Goal: Information Seeking & Learning: Find specific page/section

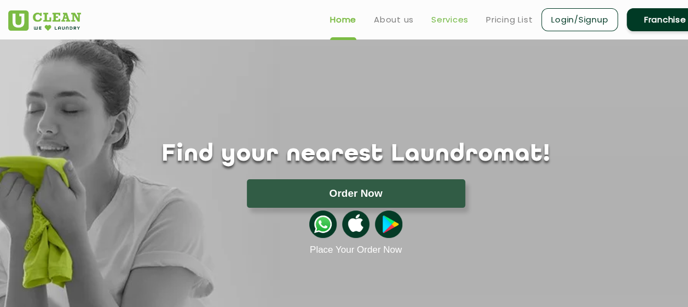
click at [444, 19] on link "Services" at bounding box center [450, 19] width 37 height 13
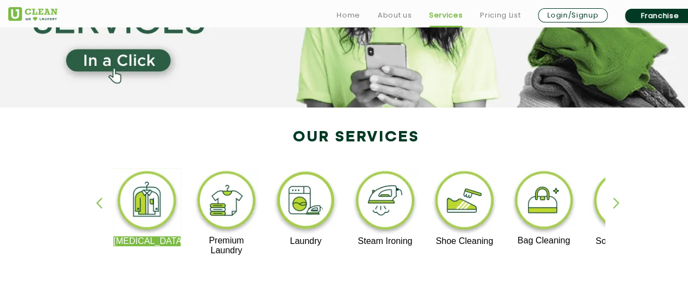
scroll to position [219, 0]
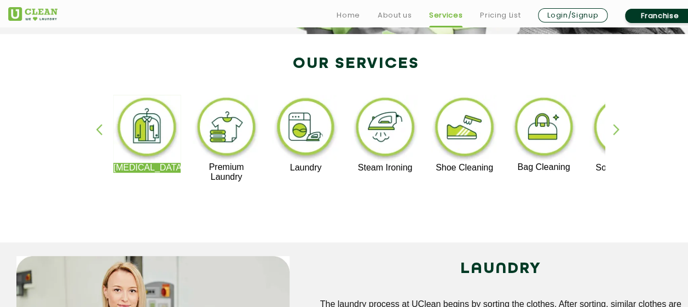
click at [614, 125] on div "button" at bounding box center [621, 139] width 16 height 30
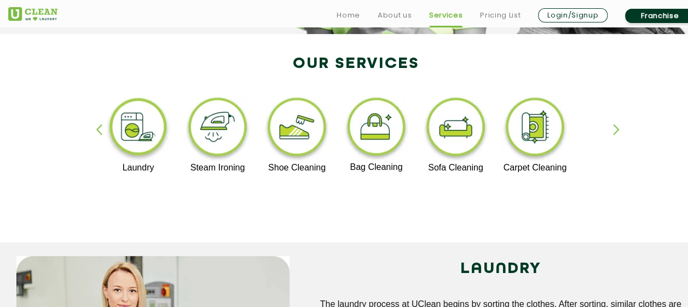
click at [614, 125] on div "button" at bounding box center [621, 139] width 16 height 30
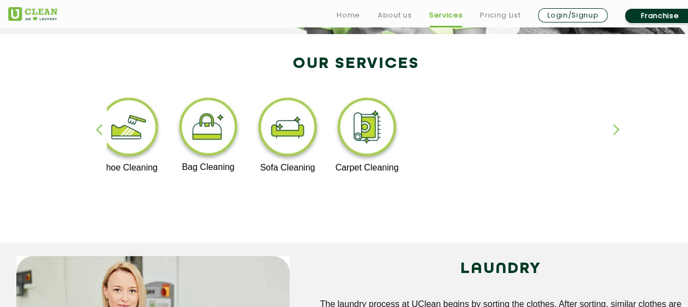
click at [101, 131] on div "button" at bounding box center [104, 139] width 16 height 30
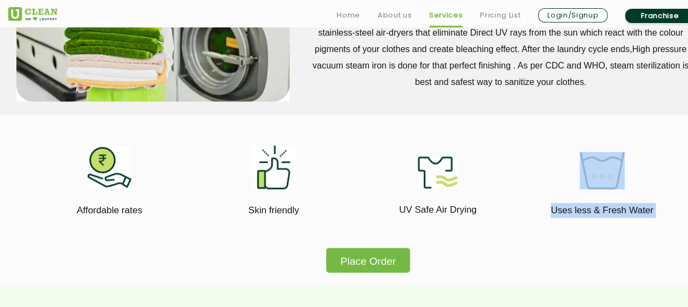
scroll to position [611, 0]
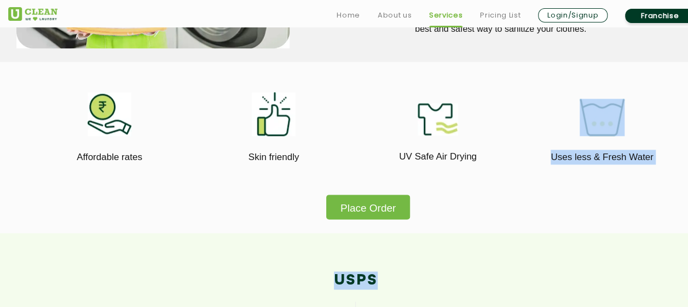
drag, startPoint x: 548, startPoint y: 306, endPoint x: 570, endPoint y: 305, distance: 22.0
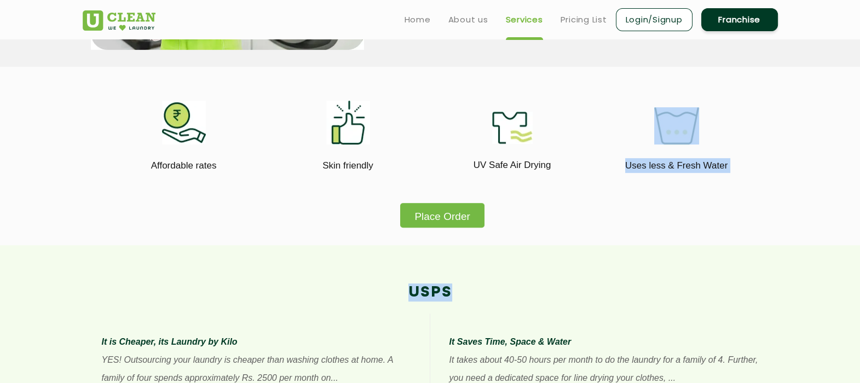
drag, startPoint x: 570, startPoint y: 305, endPoint x: 556, endPoint y: 226, distance: 79.5
click at [556, 229] on section "Affordable rates Skin friendly UV Safe Air Drying Uses less & Fresh Water Place…" at bounding box center [430, 156] width 860 height 178
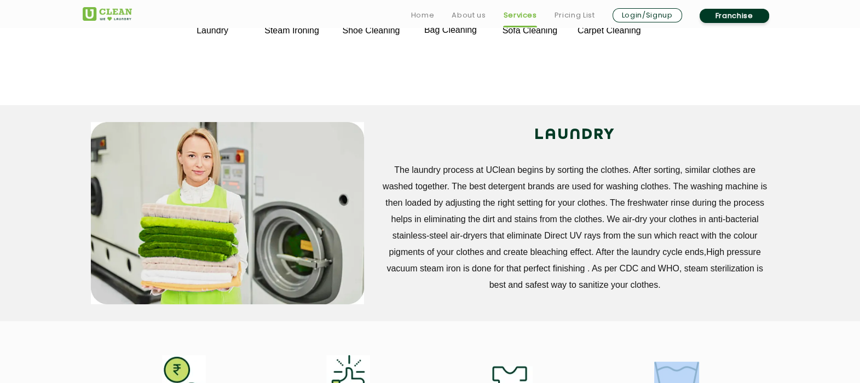
scroll to position [405, 0]
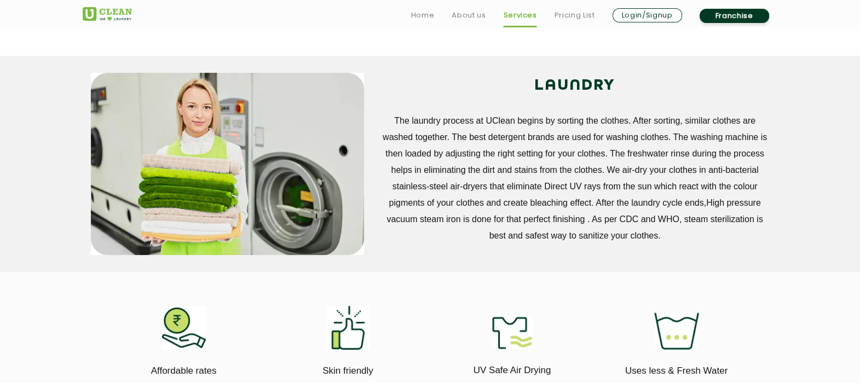
click at [688, 219] on section "LAUNDRY The laundry process at UClean begins by sorting the clothes. After sort…" at bounding box center [430, 164] width 860 height 217
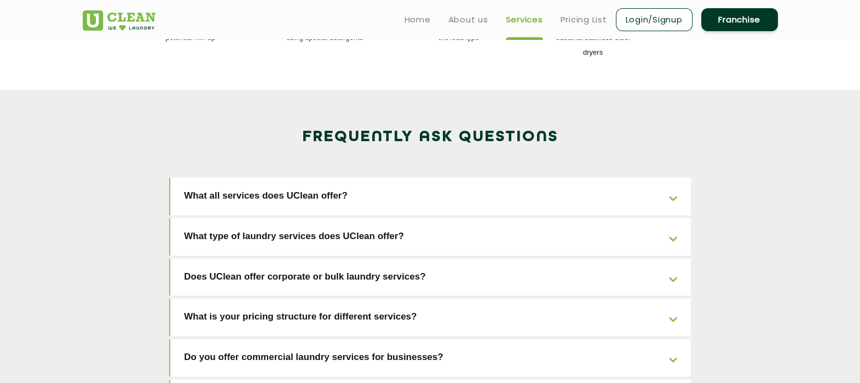
scroll to position [1638, 0]
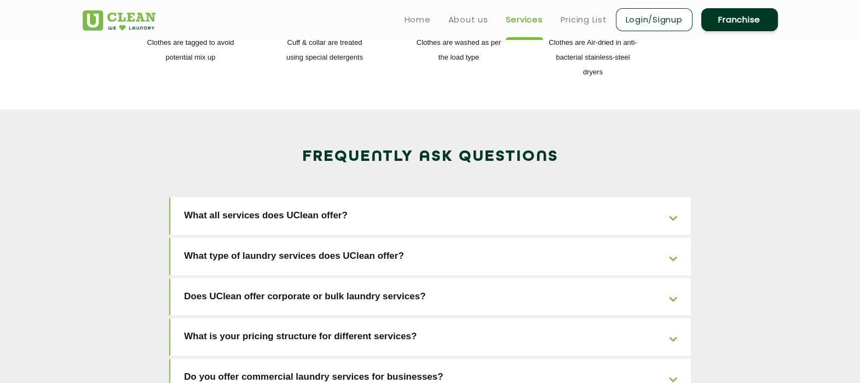
click at [677, 197] on link "What all services does UClean offer?" at bounding box center [430, 216] width 521 height 38
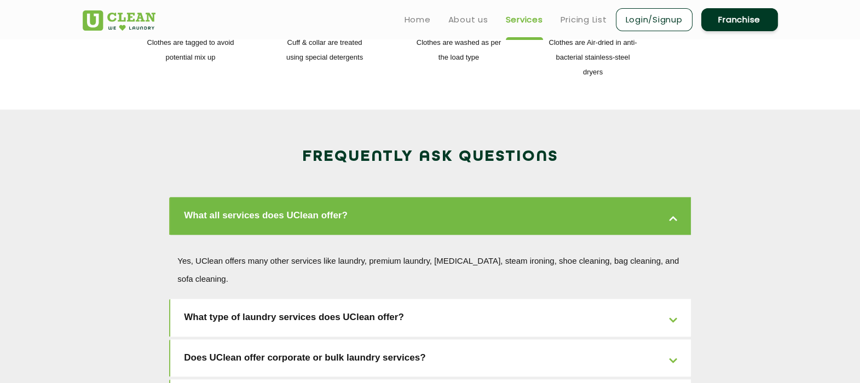
click at [677, 197] on link "What all services does UClean offer?" at bounding box center [430, 216] width 521 height 38
click at [673, 197] on link "What all services does UClean offer?" at bounding box center [430, 216] width 521 height 38
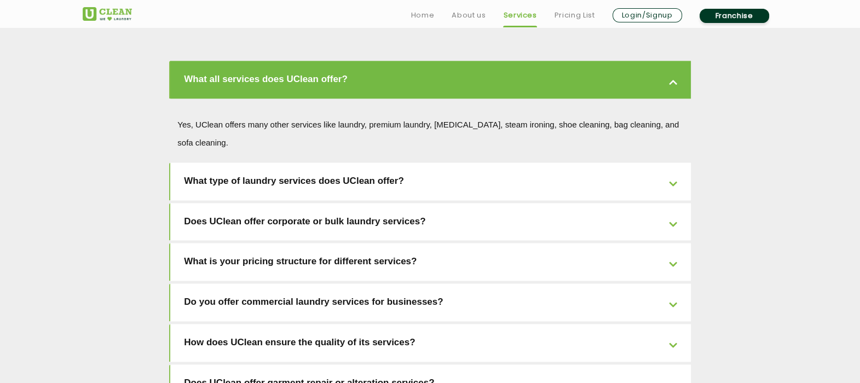
scroll to position [1774, 0]
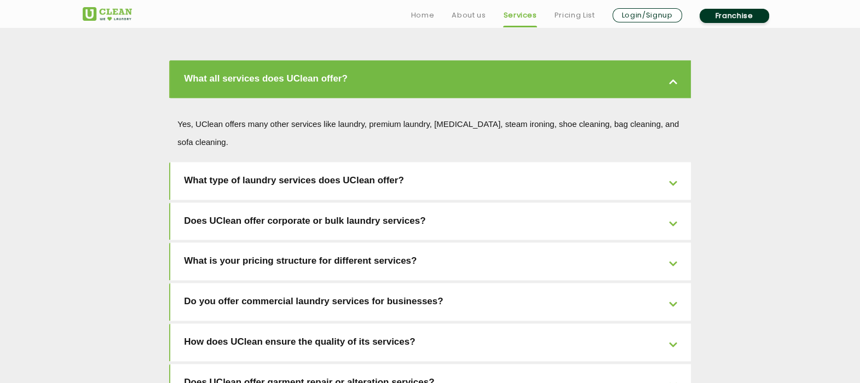
click at [674, 162] on link "What type of laundry services does UClean offer?" at bounding box center [430, 181] width 521 height 38
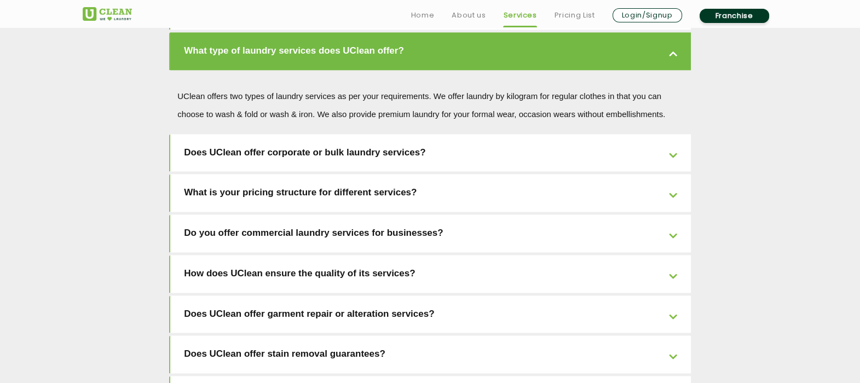
scroll to position [1911, 0]
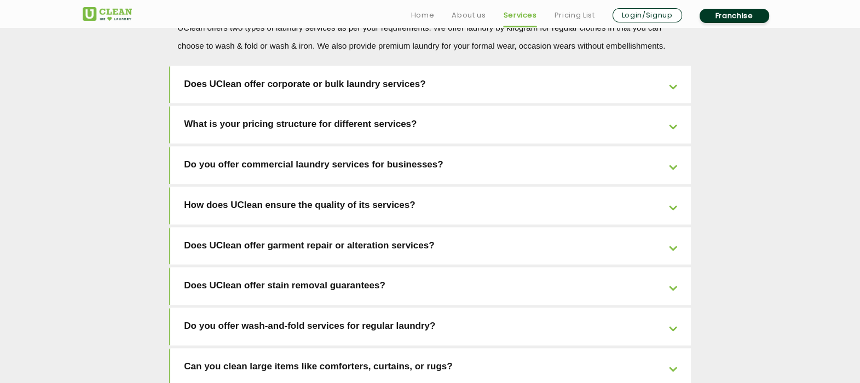
click at [671, 106] on link "What is your pricing structure for different services?" at bounding box center [430, 125] width 521 height 38
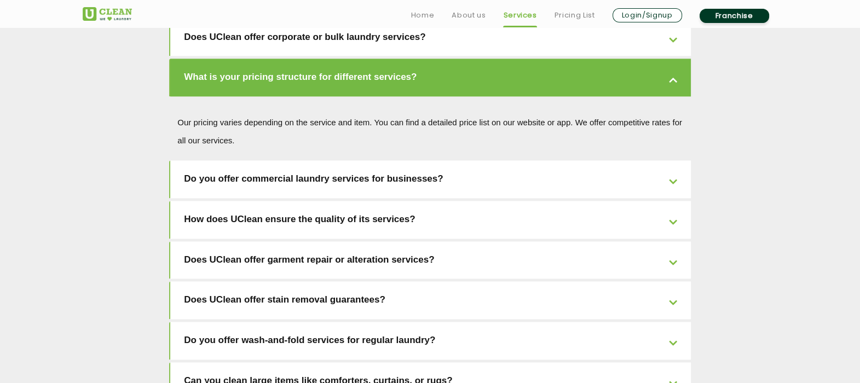
scroll to position [1919, 0]
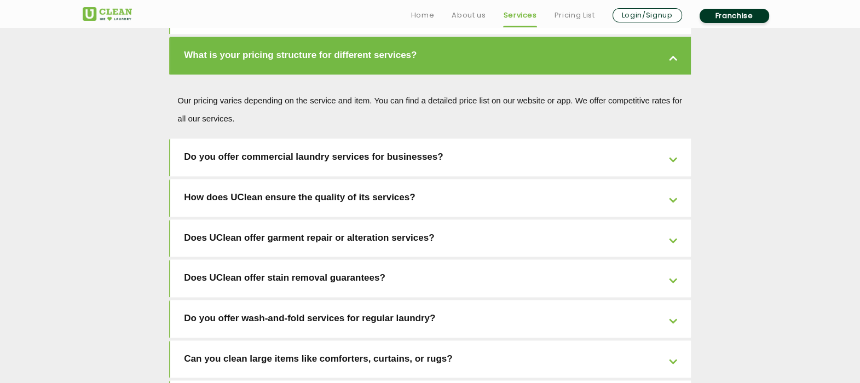
click at [671, 139] on link "Do you offer commercial laundry services for businesses?" at bounding box center [430, 158] width 521 height 38
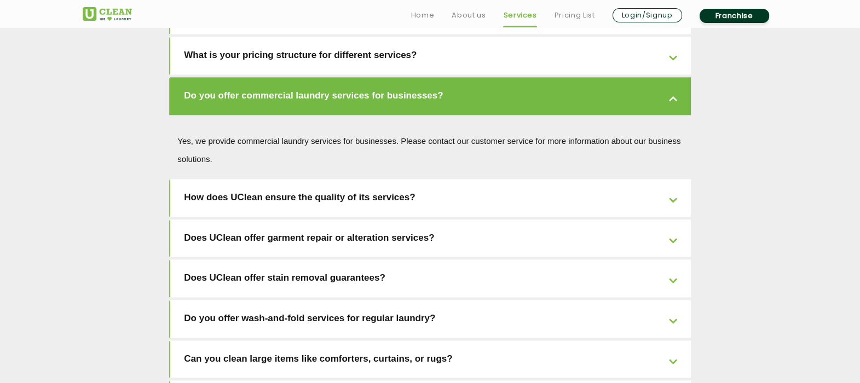
click at [671, 220] on link "Does UClean offer garment repair or alteration services?" at bounding box center [430, 239] width 521 height 38
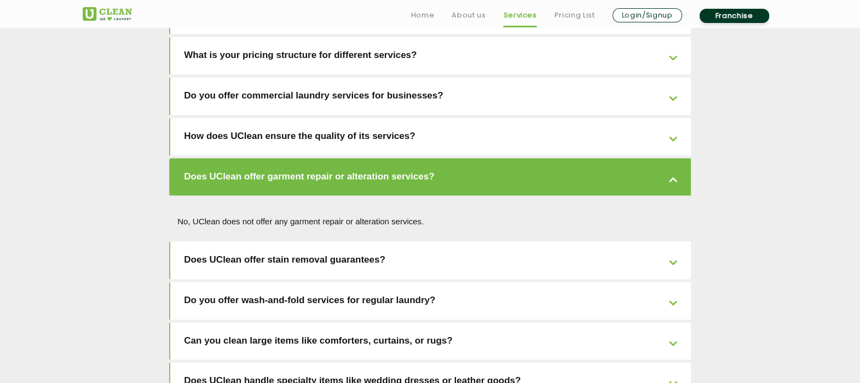
click at [669, 118] on link "How does UClean ensure the quality of its services?" at bounding box center [430, 137] width 521 height 38
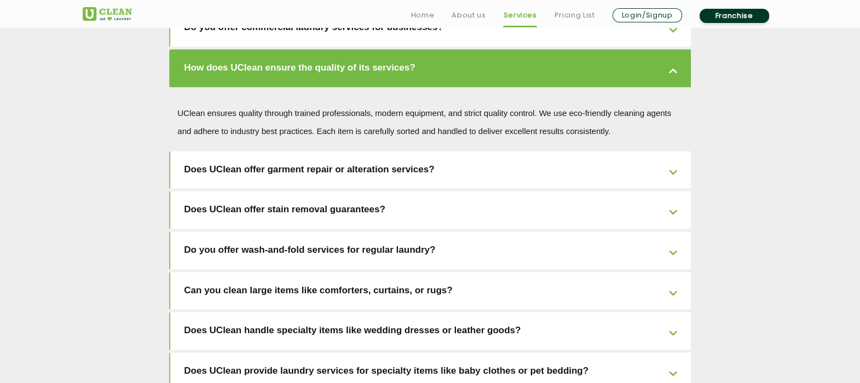
scroll to position [2056, 0]
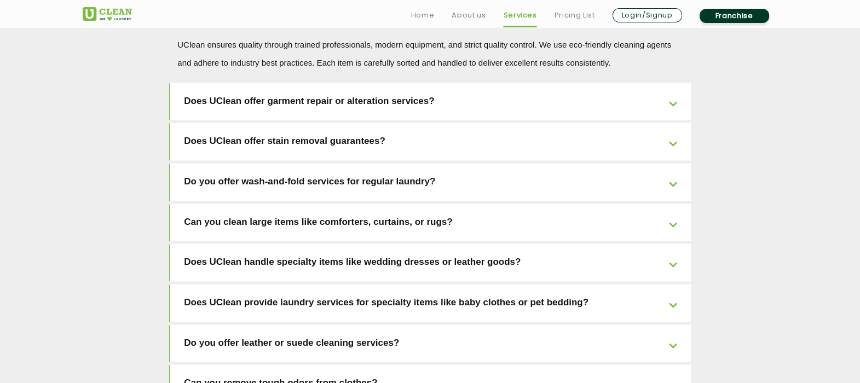
click at [675, 163] on link "Do you offer wash-and-fold services for regular laundry?" at bounding box center [430, 182] width 521 height 38
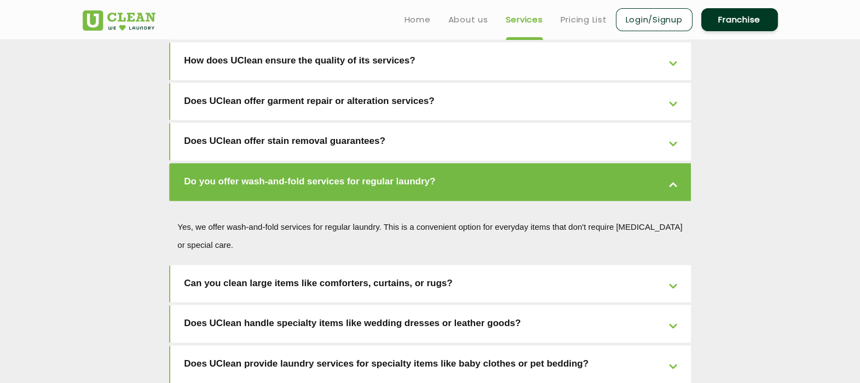
scroll to position [1994, 0]
click at [675, 164] on link "Do you offer wash-and-fold services for regular laundry?" at bounding box center [430, 183] width 521 height 38
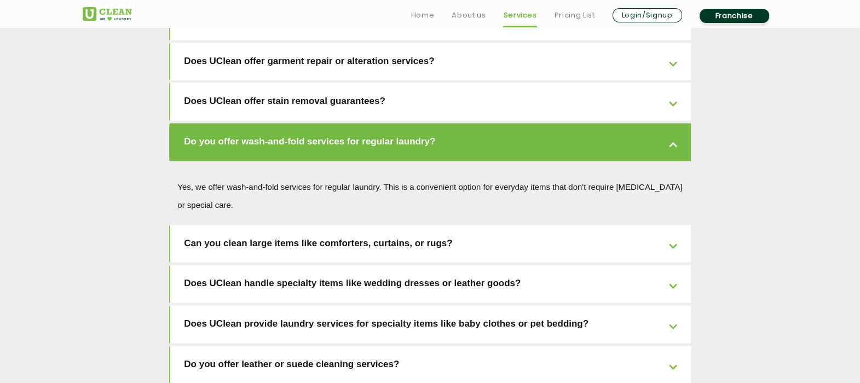
scroll to position [2063, 0]
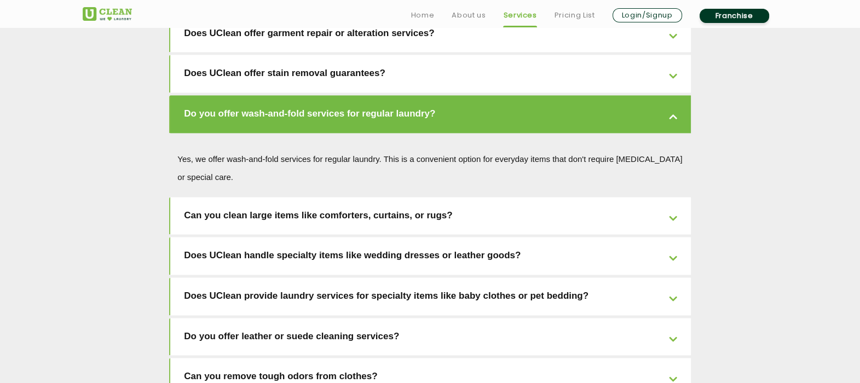
click at [671, 197] on link "Can you clean large items like comforters, curtains, or rugs?" at bounding box center [430, 216] width 521 height 38
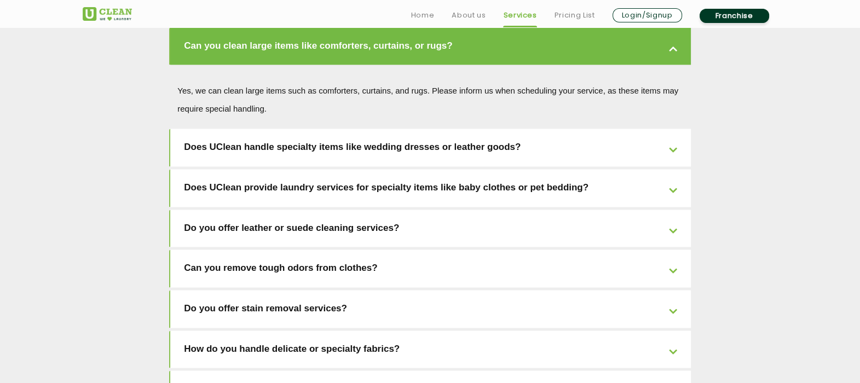
scroll to position [2199, 0]
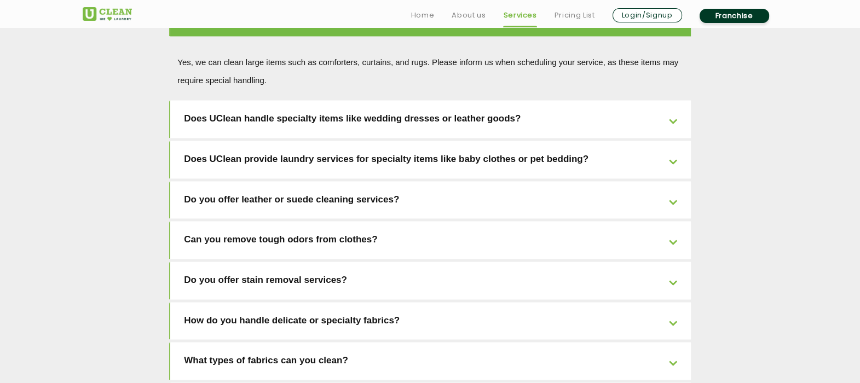
click at [673, 181] on link "Do you offer leather or suede cleaning services?" at bounding box center [430, 200] width 521 height 38
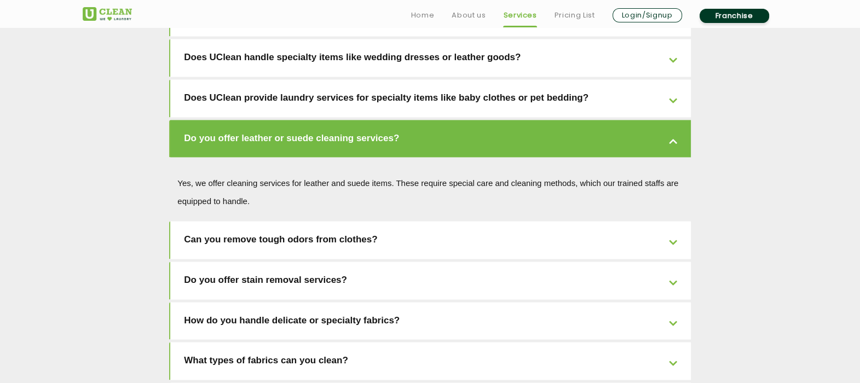
click at [672, 221] on link "Can you remove tough odors from clothes?" at bounding box center [430, 240] width 521 height 38
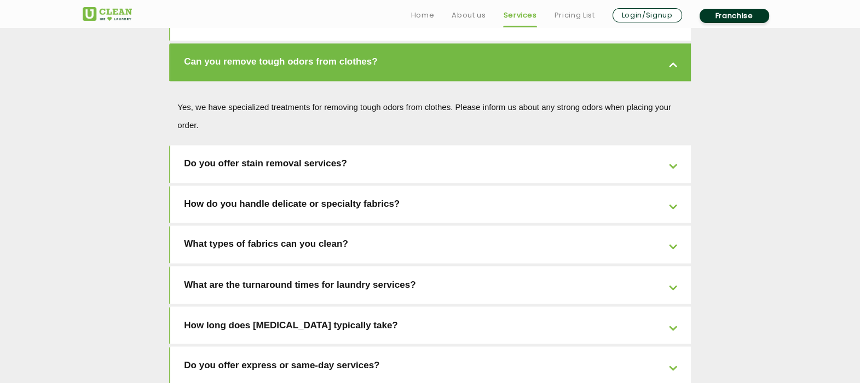
scroll to position [2336, 0]
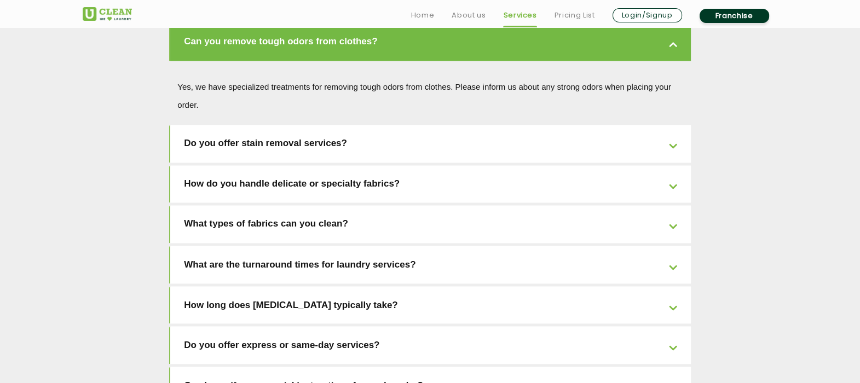
click at [674, 165] on link "How do you handle delicate or specialty fabrics?" at bounding box center [430, 184] width 521 height 38
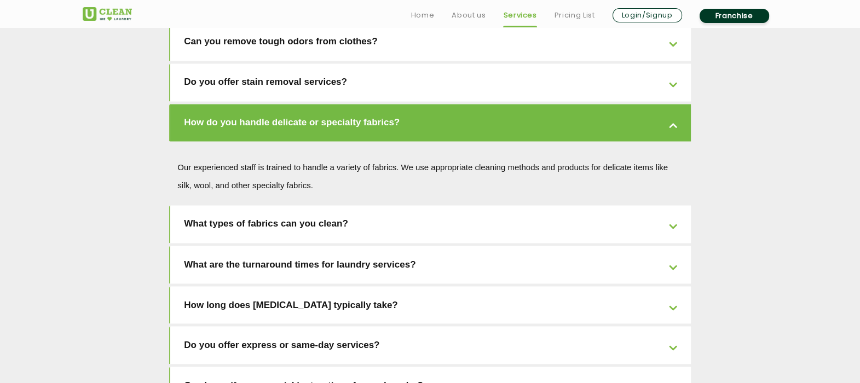
click at [673, 246] on link "What are the turnaround times for laundry services?" at bounding box center [430, 265] width 521 height 38
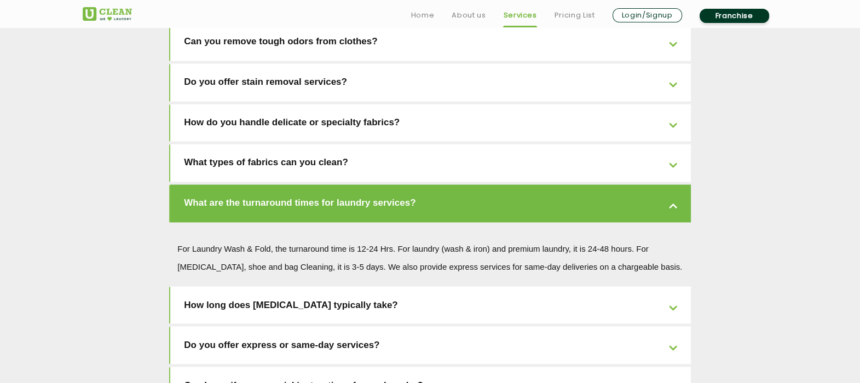
click at [676, 286] on link "How long does [MEDICAL_DATA] typically take?" at bounding box center [430, 305] width 521 height 38
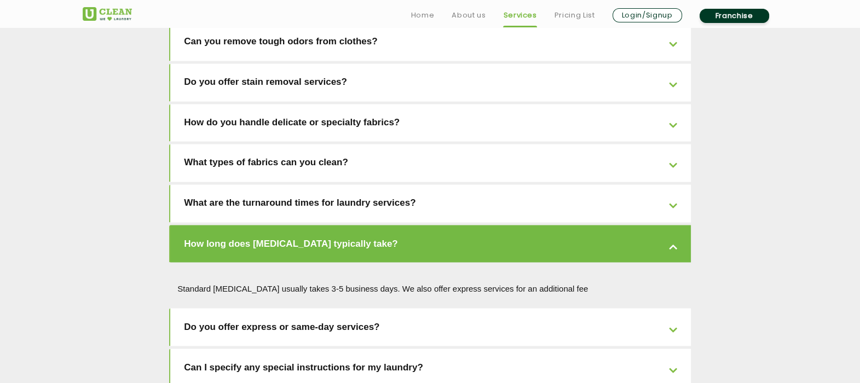
click at [405, 306] on link "Do you offer express or same-day services?" at bounding box center [430, 327] width 521 height 38
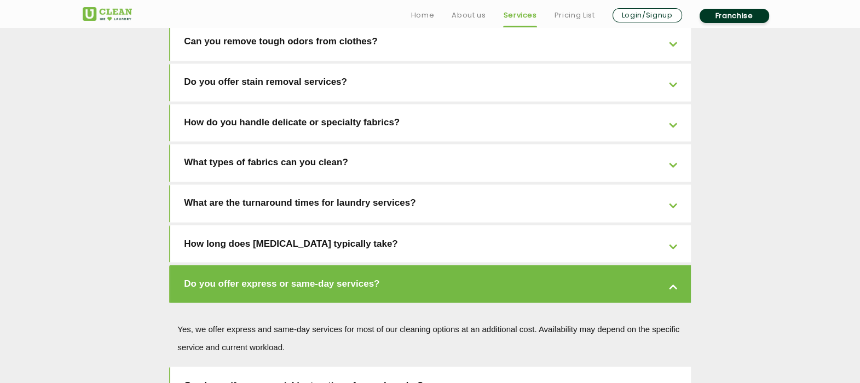
click at [386, 306] on link "Can I specify any special instructions for my laundry?" at bounding box center [430, 386] width 521 height 38
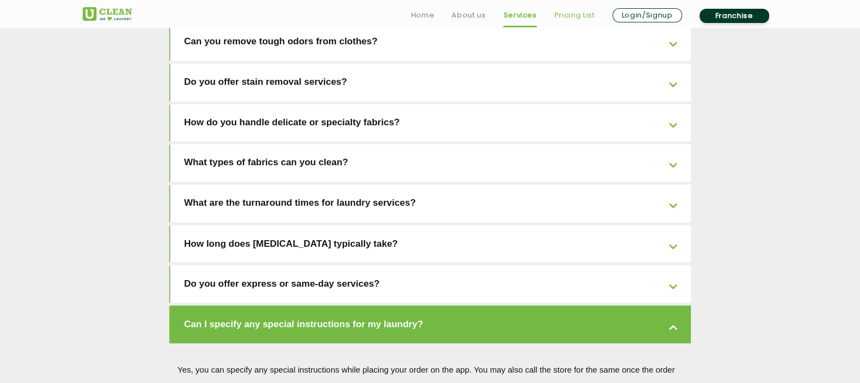
click at [571, 12] on link "Pricing List" at bounding box center [575, 15] width 41 height 13
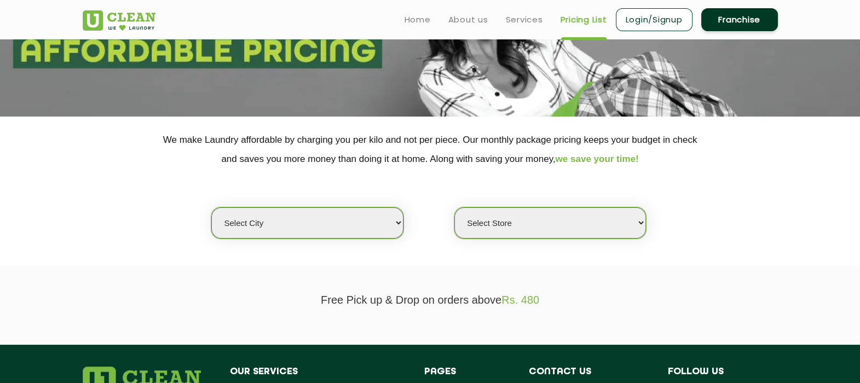
scroll to position [136, 0]
click at [351, 221] on select "Select city [GEOGRAPHIC_DATA] [GEOGRAPHIC_DATA] [GEOGRAPHIC_DATA] [GEOGRAPHIC_D…" at bounding box center [307, 223] width 192 height 31
select select "194"
click at [211, 208] on select "Select city [GEOGRAPHIC_DATA] [GEOGRAPHIC_DATA] [GEOGRAPHIC_DATA] [GEOGRAPHIC_D…" at bounding box center [307, 223] width 192 height 31
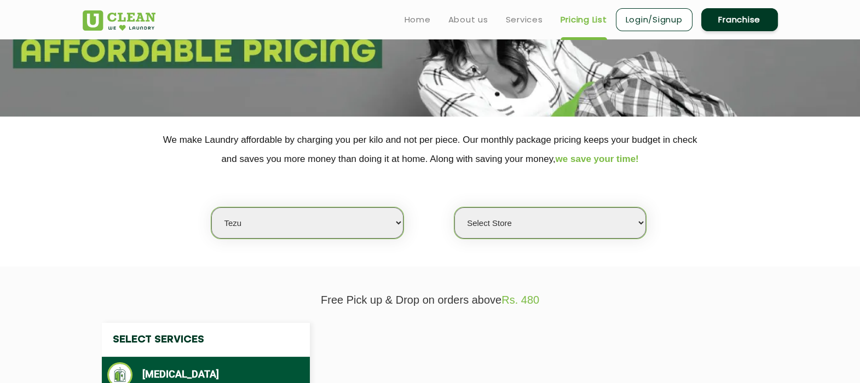
click at [520, 222] on select "Select Store [GEOGRAPHIC_DATA]" at bounding box center [551, 223] width 192 height 31
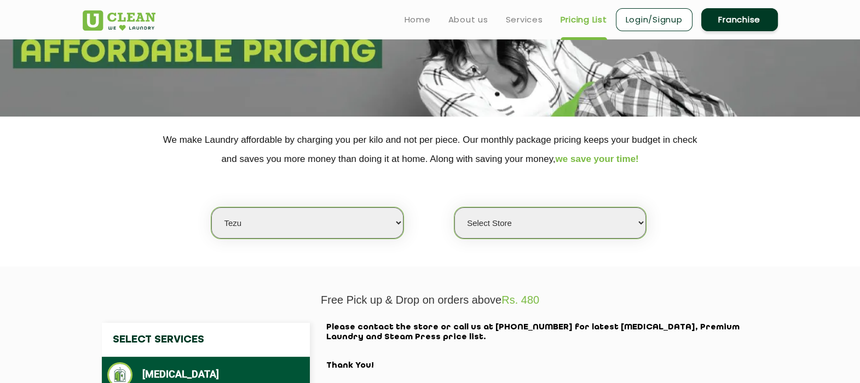
select select "569"
click at [455, 208] on select "Select Store [GEOGRAPHIC_DATA]" at bounding box center [551, 223] width 192 height 31
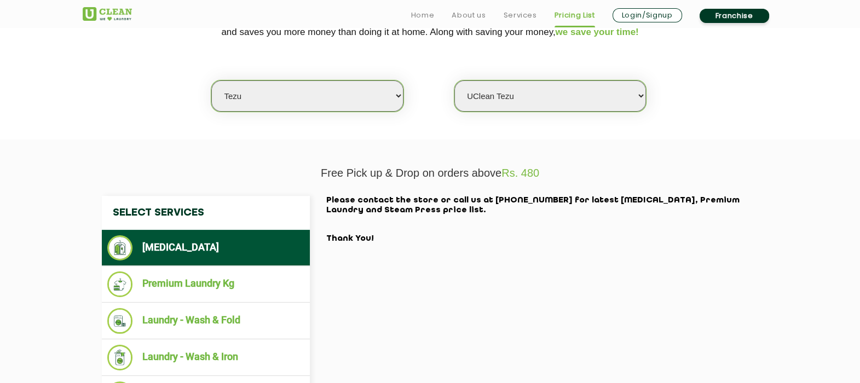
scroll to position [273, 0]
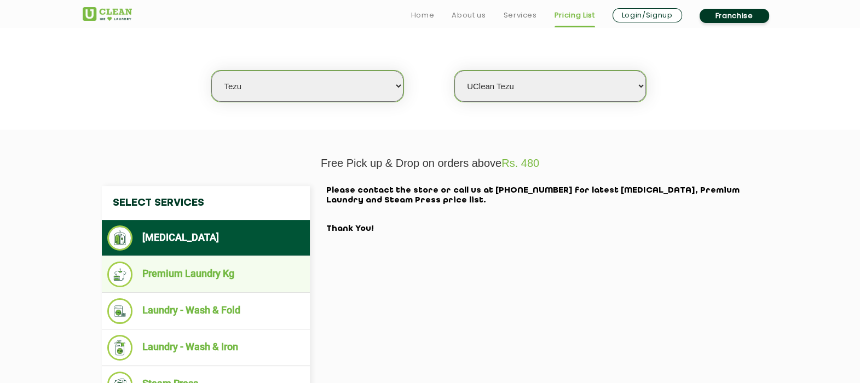
click at [194, 271] on li "Premium Laundry Kg" at bounding box center [205, 275] width 197 height 26
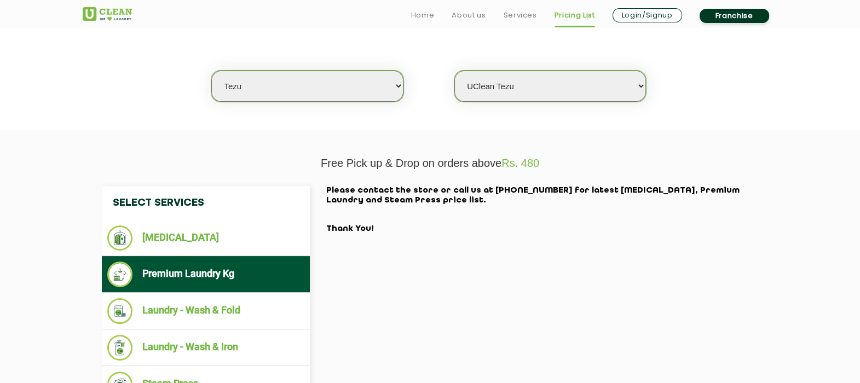
click at [341, 79] on select "Select city [GEOGRAPHIC_DATA] [GEOGRAPHIC_DATA] [GEOGRAPHIC_DATA] [GEOGRAPHIC_D…" at bounding box center [307, 86] width 192 height 31
select select "5"
click at [211, 71] on select "Select city [GEOGRAPHIC_DATA] [GEOGRAPHIC_DATA] [GEOGRAPHIC_DATA] [GEOGRAPHIC_D…" at bounding box center [307, 86] width 192 height 31
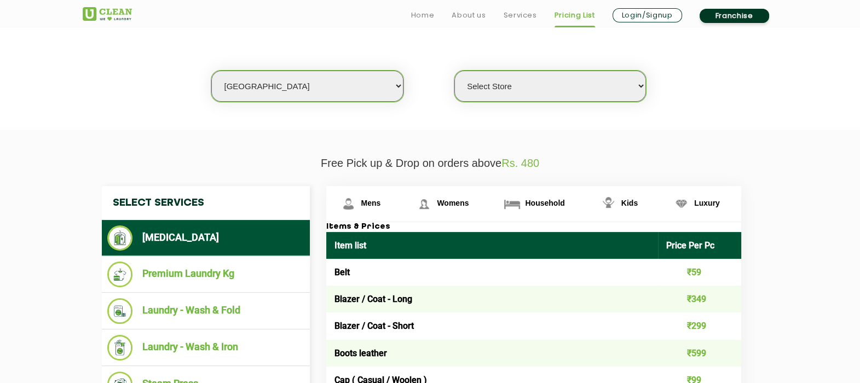
click at [570, 82] on select "Select Store UClean Narsingi UClean Nizampet UClean Sangareddy UClean Gachibowl…" at bounding box center [551, 86] width 192 height 31
click at [455, 71] on select "Select Store UClean Narsingi UClean Nizampet UClean Sangareddy UClean Gachibowl…" at bounding box center [551, 86] width 192 height 31
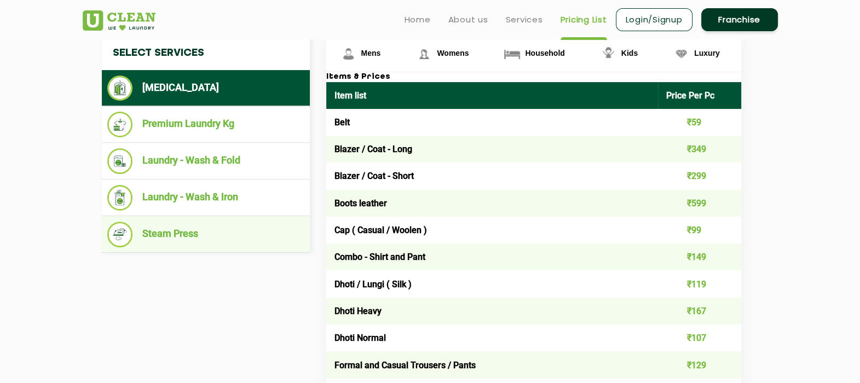
scroll to position [411, 0]
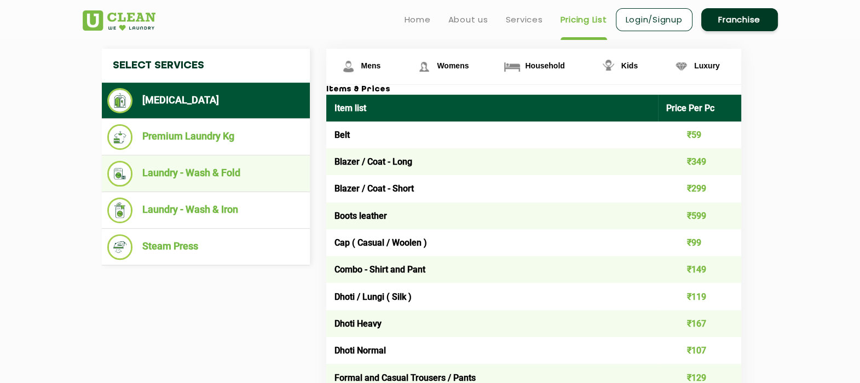
click at [181, 174] on li "Laundry - Wash & Fold" at bounding box center [205, 174] width 197 height 26
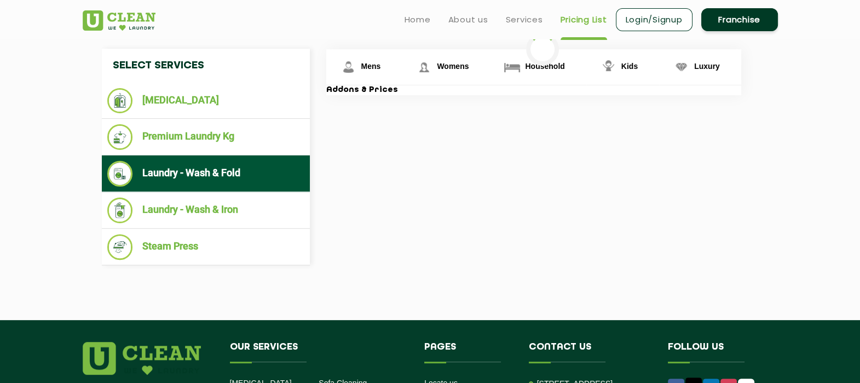
scroll to position [205, 0]
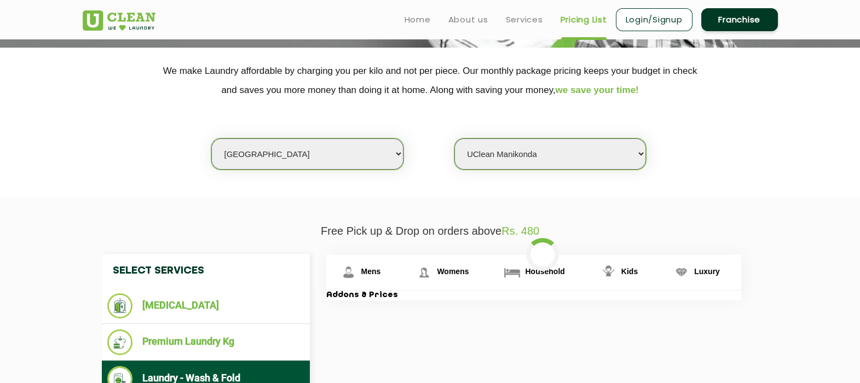
click at [548, 162] on select "Select Store UClean Narsingi UClean Nizampet UClean Sangareddy UClean Gachibowl…" at bounding box center [551, 154] width 192 height 31
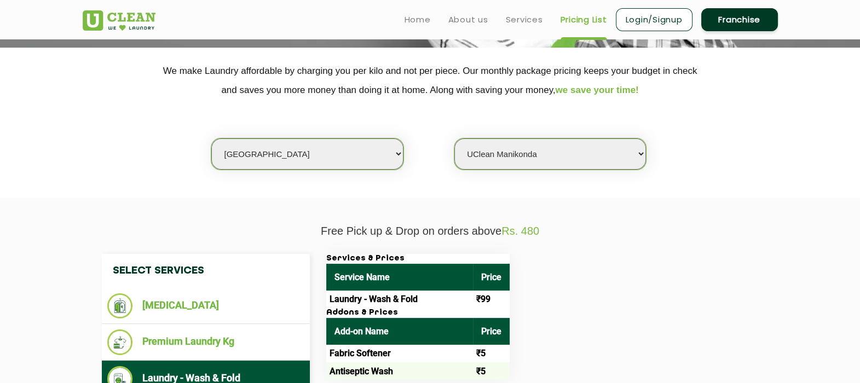
select select "0"
click at [455, 139] on select "Select Store UClean Narsingi UClean Nizampet UClean Sangareddy UClean Gachibowl…" at bounding box center [551, 154] width 192 height 31
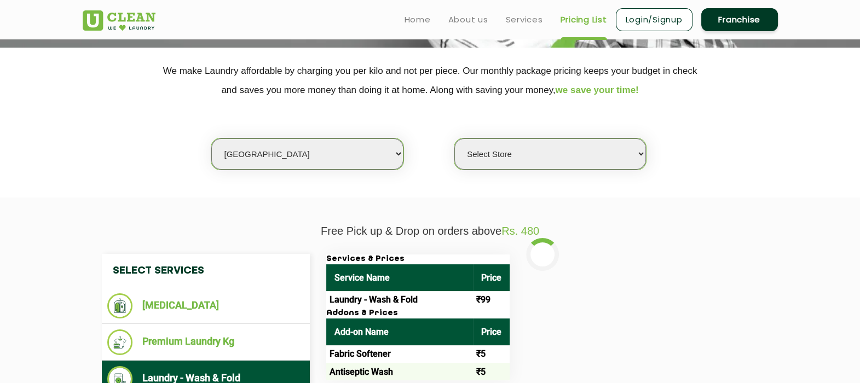
click at [680, 236] on p "Free Pick up & Drop on orders above Rs. 480" at bounding box center [431, 231] width 696 height 13
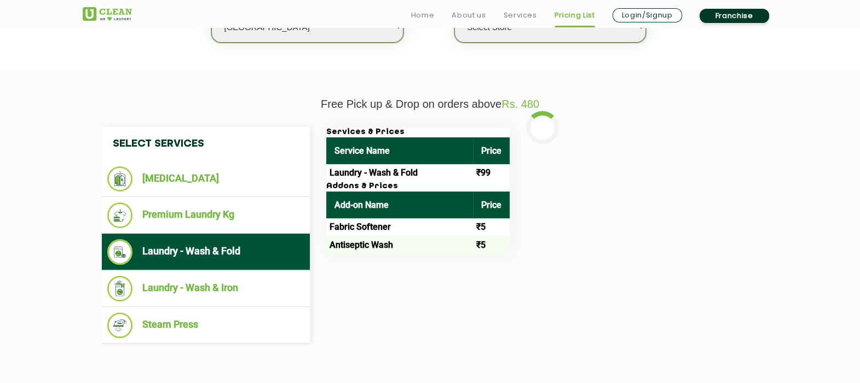
scroll to position [342, 0]
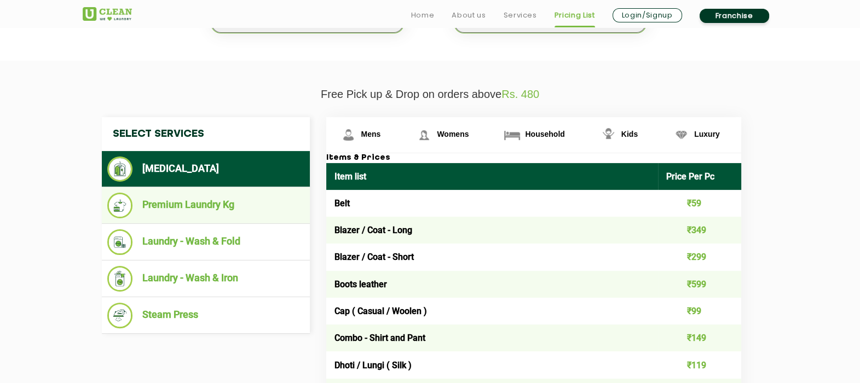
click at [227, 203] on li "Premium Laundry Kg" at bounding box center [205, 206] width 197 height 26
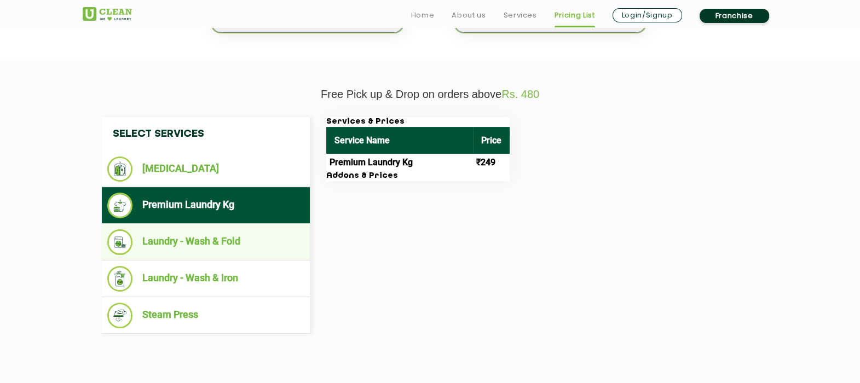
click at [228, 244] on li "Laundry - Wash & Fold" at bounding box center [205, 242] width 197 height 26
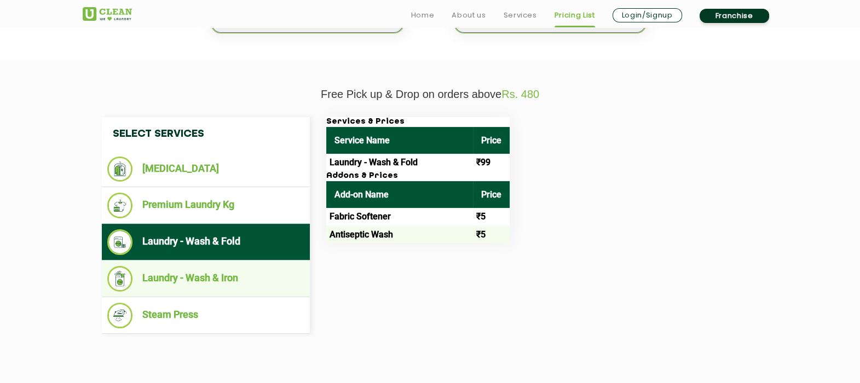
click at [200, 282] on li "Laundry - Wash & Iron" at bounding box center [205, 279] width 197 height 26
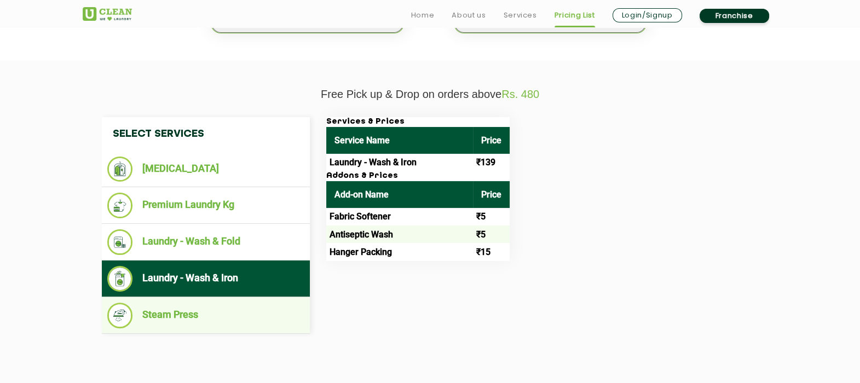
click at [190, 306] on li "Steam Press" at bounding box center [205, 316] width 197 height 26
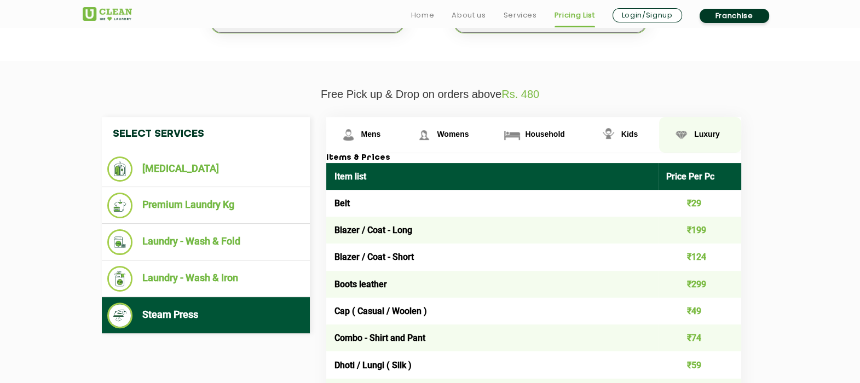
click at [381, 130] on span "Luxury" at bounding box center [371, 134] width 20 height 9
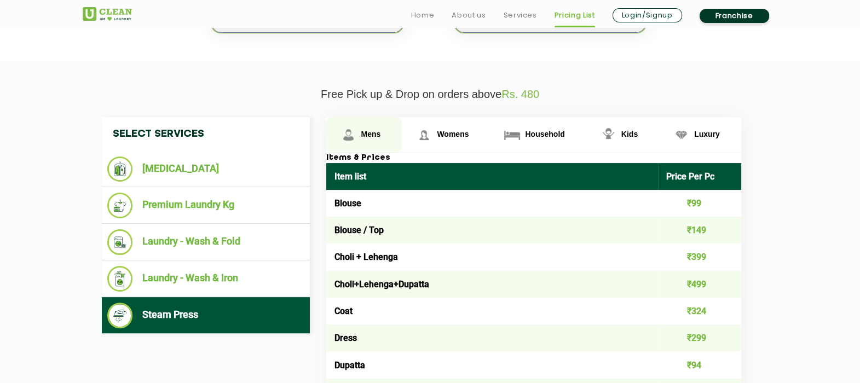
click at [370, 130] on span "Mens" at bounding box center [371, 134] width 20 height 9
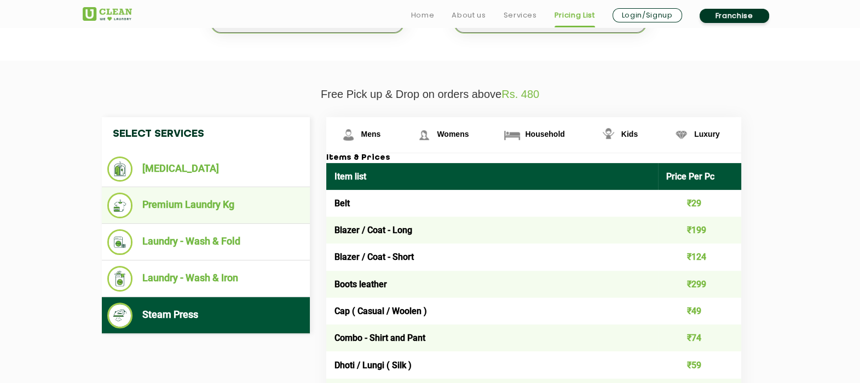
click at [227, 200] on li "Premium Laundry Kg" at bounding box center [205, 206] width 197 height 26
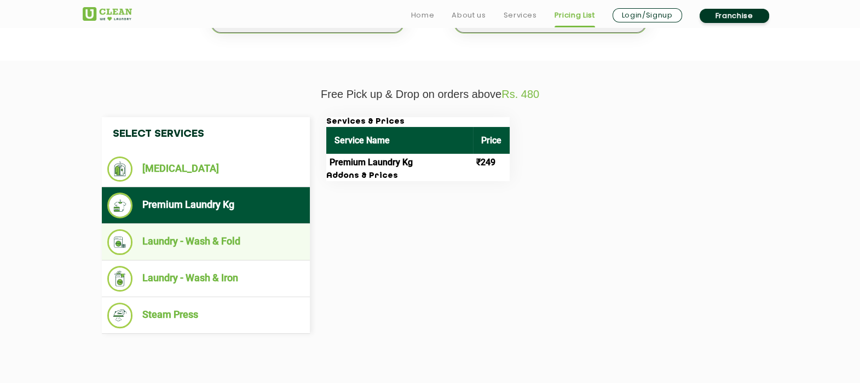
click at [227, 241] on li "Laundry - Wash & Fold" at bounding box center [205, 242] width 197 height 26
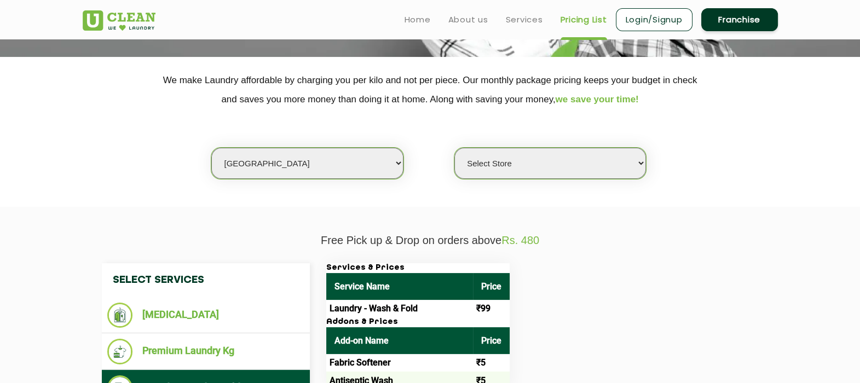
scroll to position [136, 0]
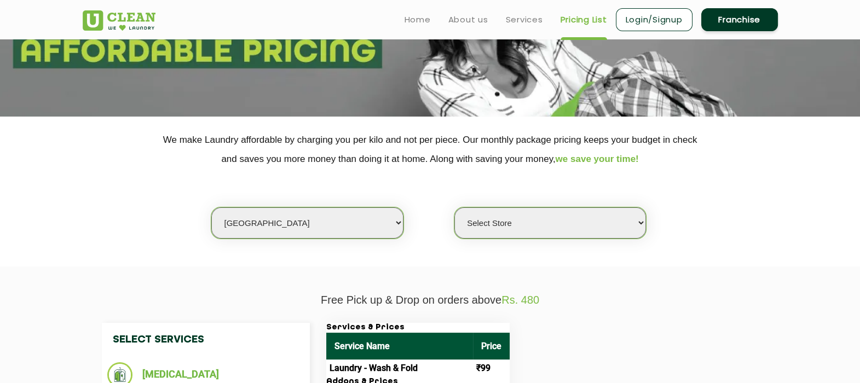
click at [688, 19] on link "Franchise" at bounding box center [740, 19] width 77 height 23
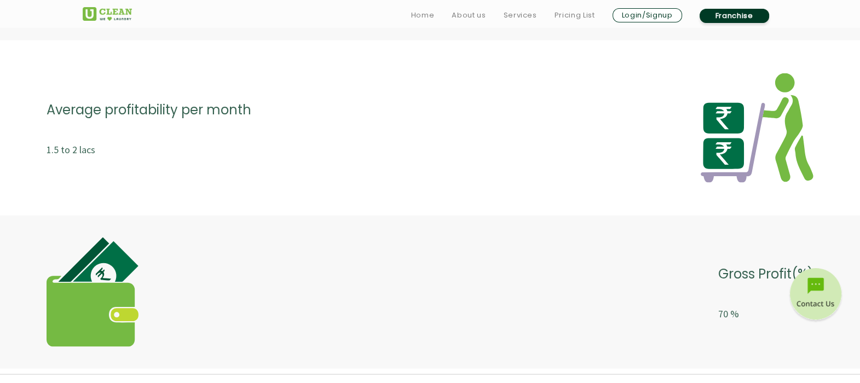
scroll to position [2465, 0]
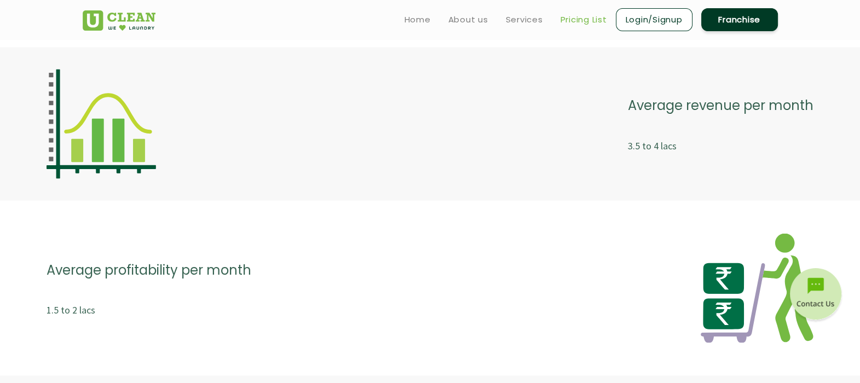
click at [566, 17] on link "Pricing List" at bounding box center [584, 19] width 47 height 13
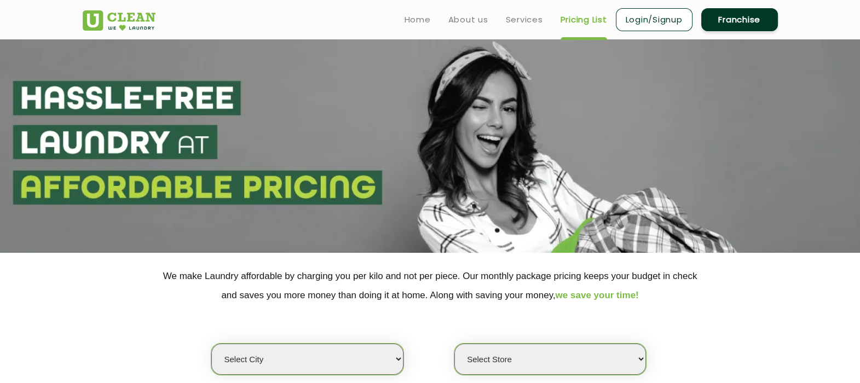
click at [274, 306] on select "Select city [GEOGRAPHIC_DATA] [GEOGRAPHIC_DATA] [GEOGRAPHIC_DATA] [GEOGRAPHIC_D…" at bounding box center [307, 359] width 192 height 31
select select "6"
click at [211, 306] on select "Select city [GEOGRAPHIC_DATA] [GEOGRAPHIC_DATA] [GEOGRAPHIC_DATA] [GEOGRAPHIC_D…" at bounding box center [307, 359] width 192 height 31
click at [511, 306] on select "Select Store [GEOGRAPHIC_DATA] [GEOGRAPHIC_DATA] UClean KR [GEOGRAPHIC_DATA] [G…" at bounding box center [551, 359] width 192 height 31
select select "319"
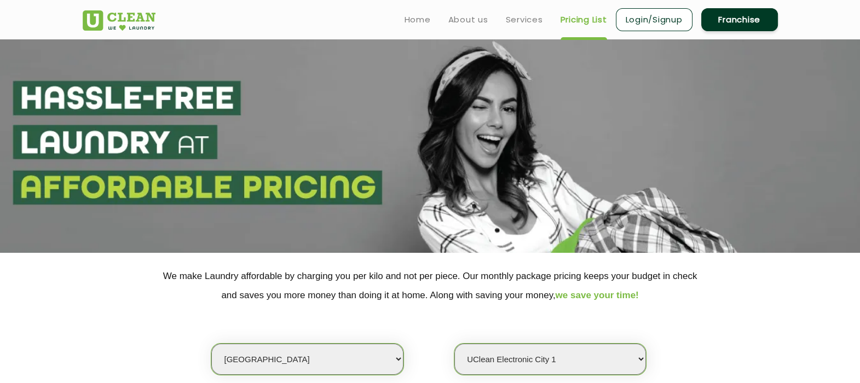
click at [455, 306] on select "Select Store [GEOGRAPHIC_DATA] [GEOGRAPHIC_DATA] UClean KR [GEOGRAPHIC_DATA] [G…" at bounding box center [551, 359] width 192 height 31
click at [688, 306] on div "Select city [GEOGRAPHIC_DATA] [GEOGRAPHIC_DATA] [GEOGRAPHIC_DATA] [GEOGRAPHIC_D…" at bounding box center [430, 340] width 712 height 71
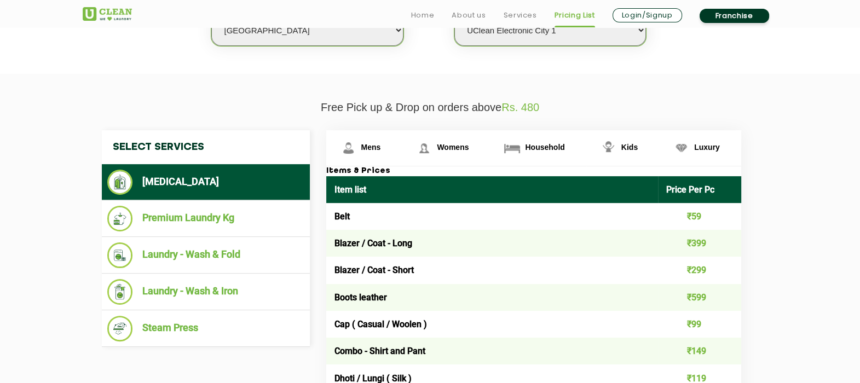
scroll to position [342, 0]
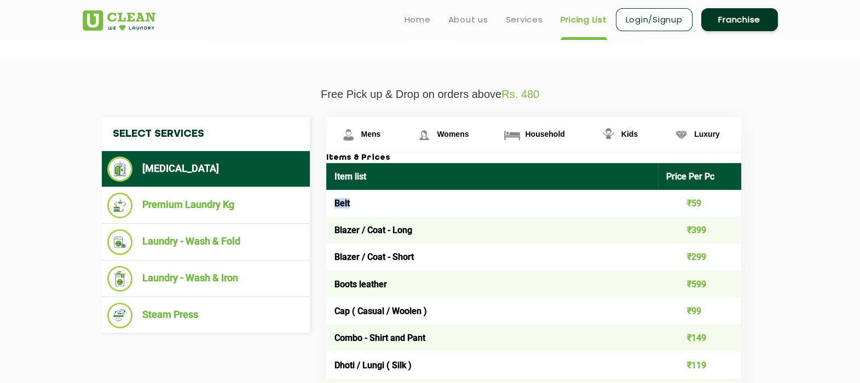
drag, startPoint x: 355, startPoint y: 205, endPoint x: 331, endPoint y: 206, distance: 24.1
click at [331, 206] on td "Belt" at bounding box center [492, 203] width 332 height 27
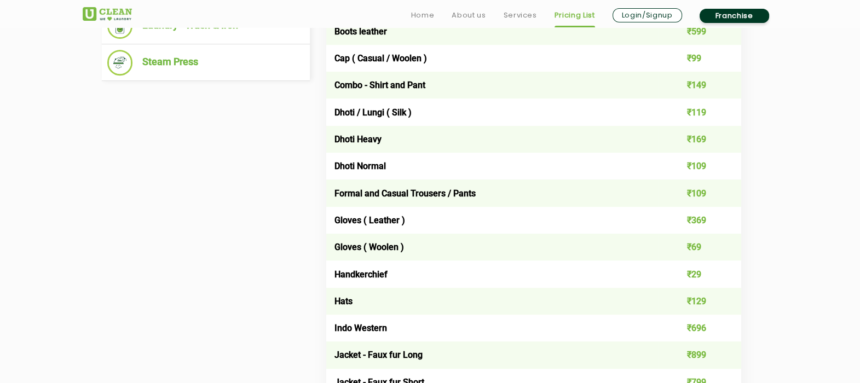
scroll to position [616, 0]
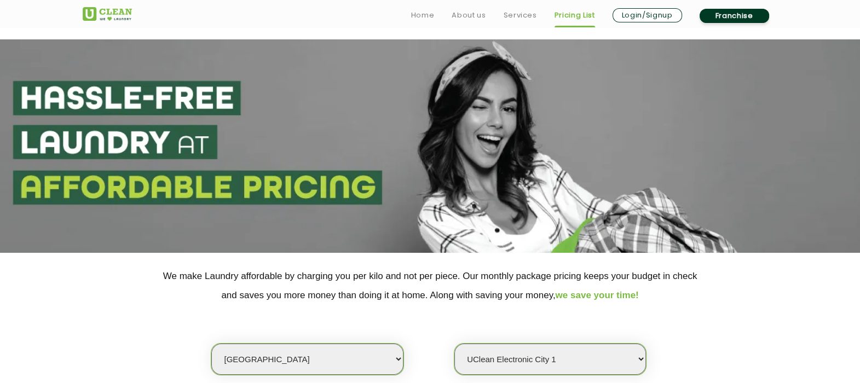
scroll to position [342, 0]
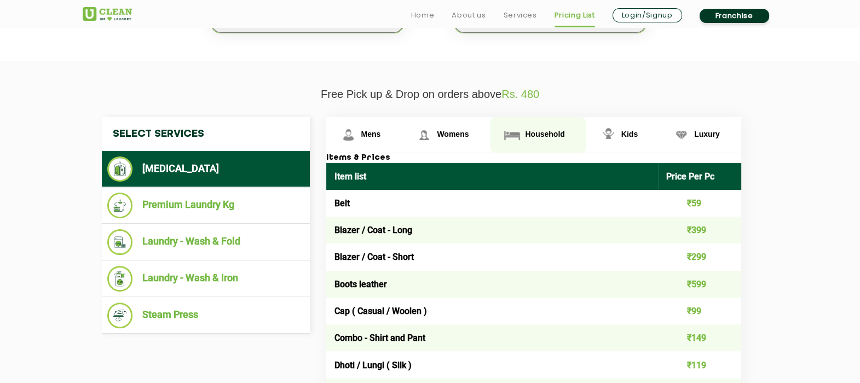
click at [381, 130] on span "Household" at bounding box center [371, 134] width 20 height 9
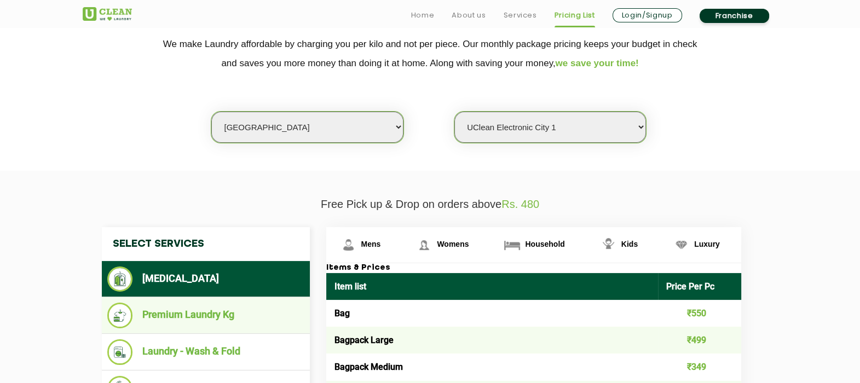
scroll to position [254, 0]
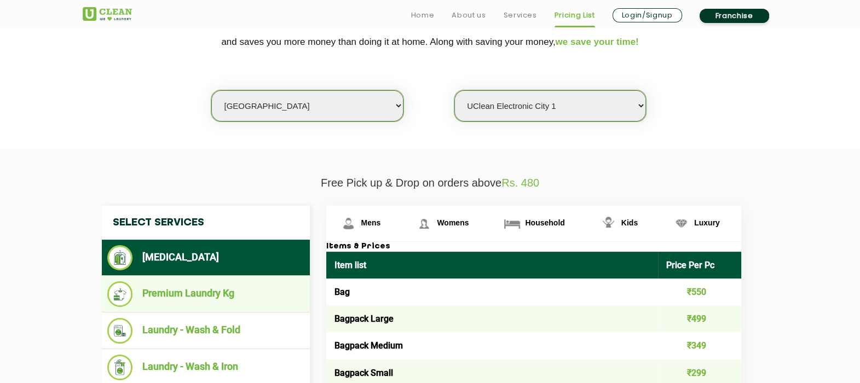
click at [191, 285] on li "Premium Laundry Kg" at bounding box center [205, 295] width 197 height 26
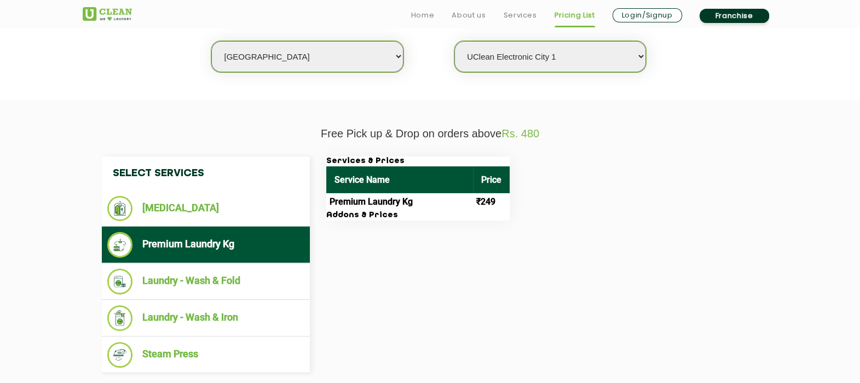
scroll to position [390, 0]
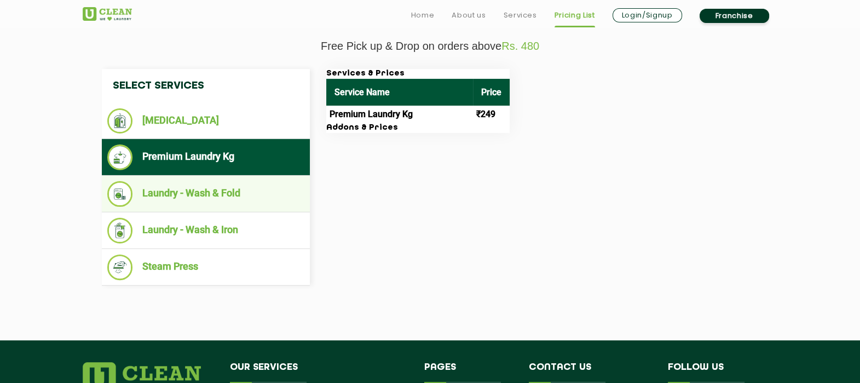
click at [179, 197] on li "Laundry - Wash & Fold" at bounding box center [205, 194] width 197 height 26
